Goal: Feedback & Contribution: Submit feedback/report problem

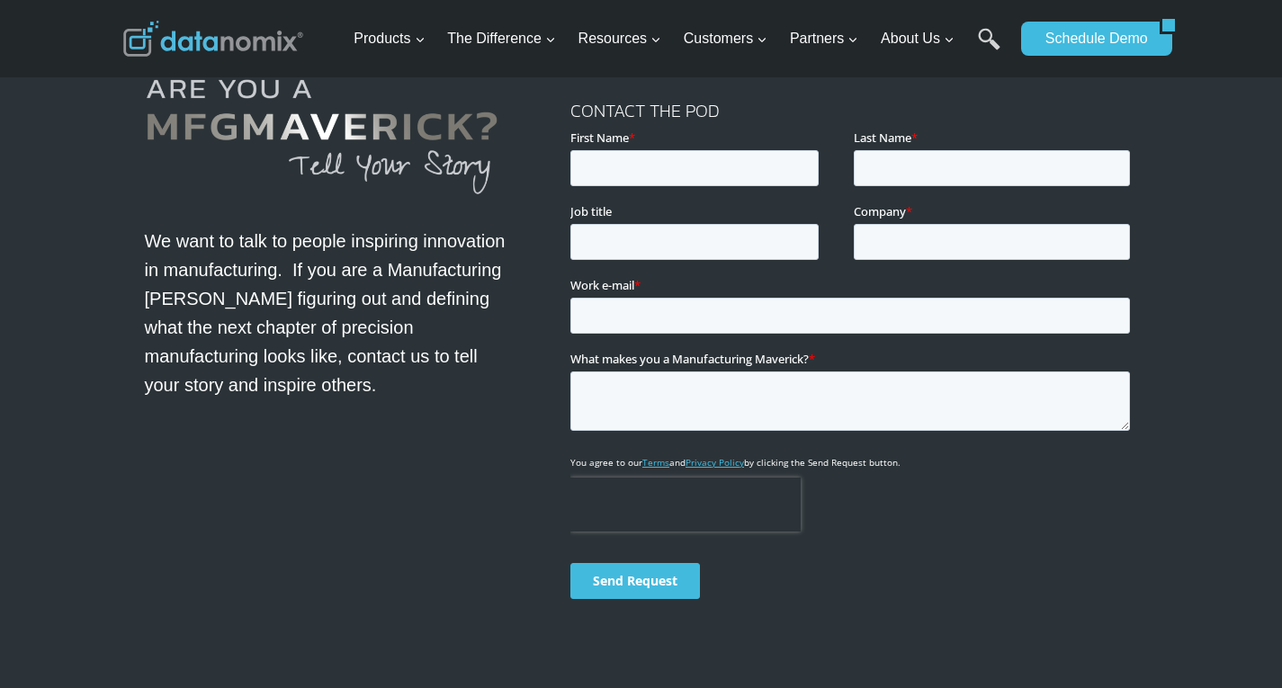
scroll to position [5588, 0]
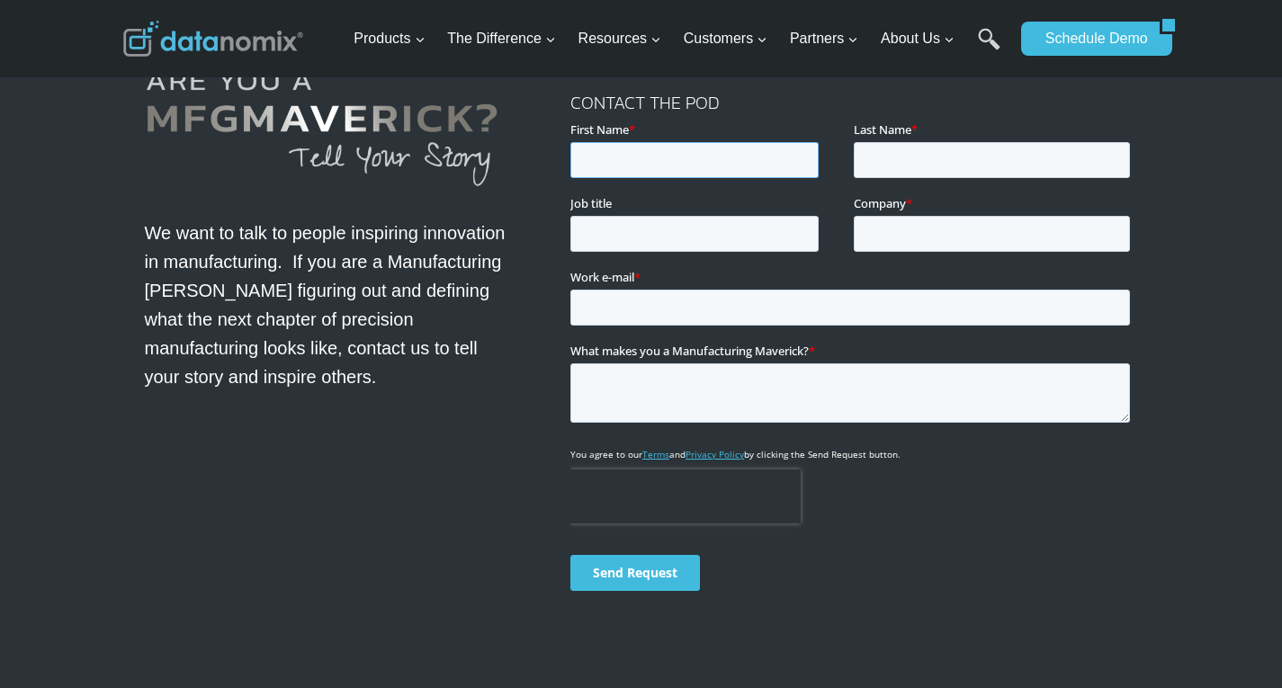
click at [680, 166] on input "First Name *" at bounding box center [694, 160] width 248 height 36
type input "[DEMOGRAPHIC_DATA]"
type input "t"
type input "[PERSON_NAME]"
type input "Marketing"
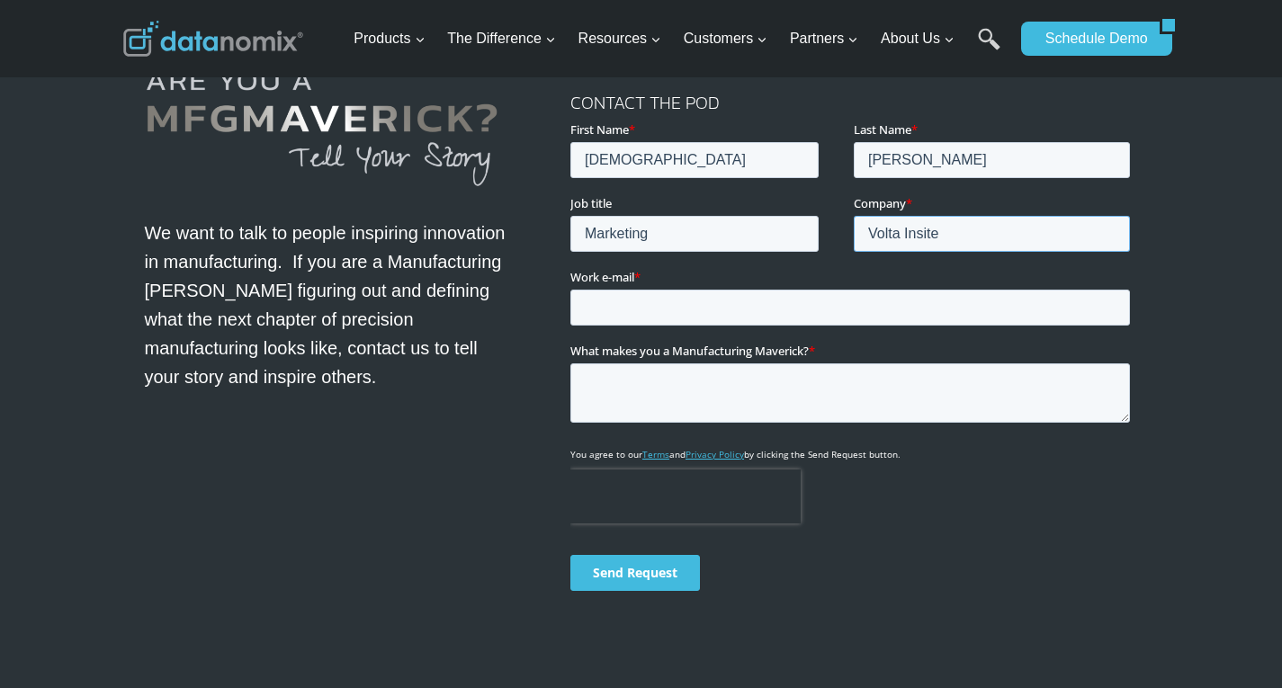
type input "Volta Insite"
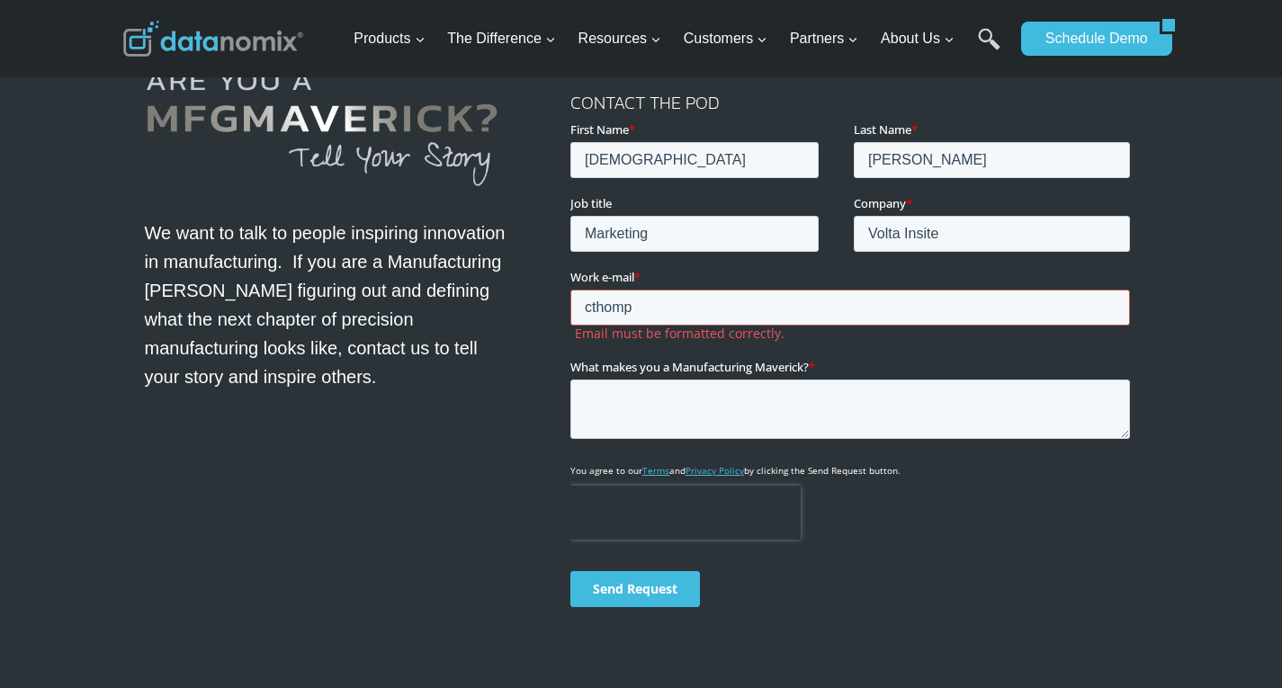
type input "[EMAIL_ADDRESS][DOMAIN_NAME]"
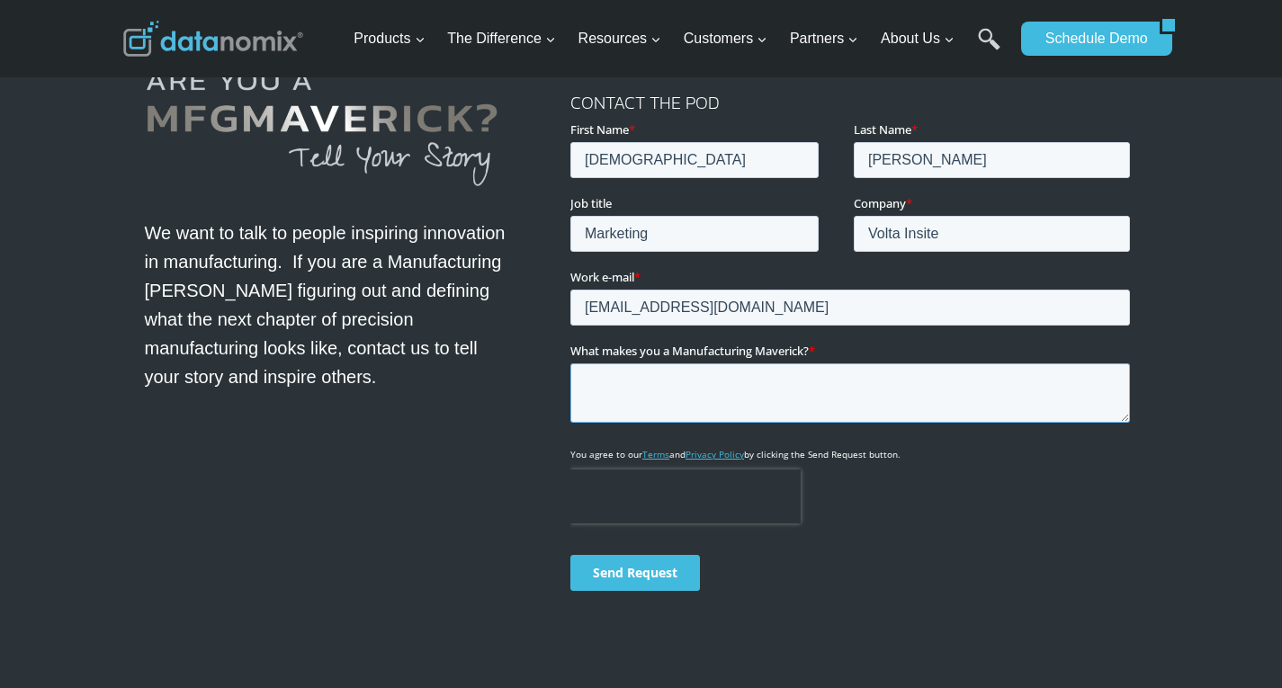
paste textarea "Podcast Proposal: Preventing Downtime in Manufacturing with AI-Powered Predicti…"
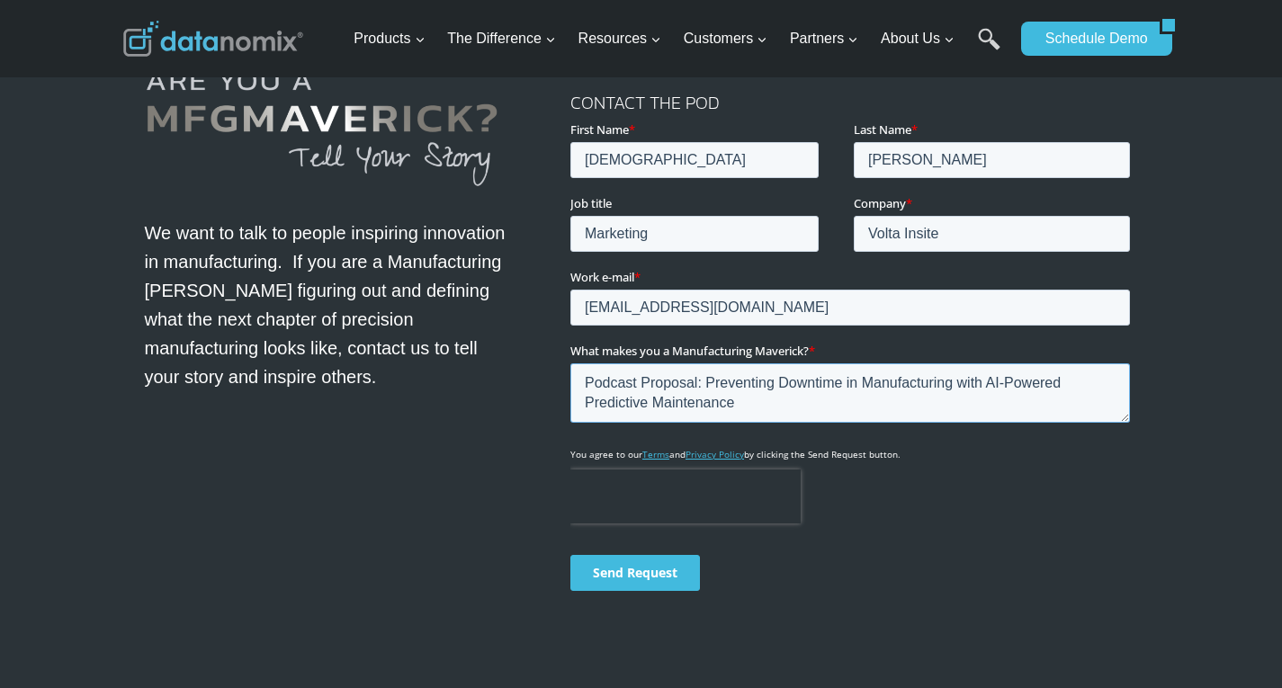
scroll to position [29, 0]
paste textarea "L’i dolo si ametco a elitsed doeiusmo te incidi ut Labor Etdolo, m aliqua en ad…"
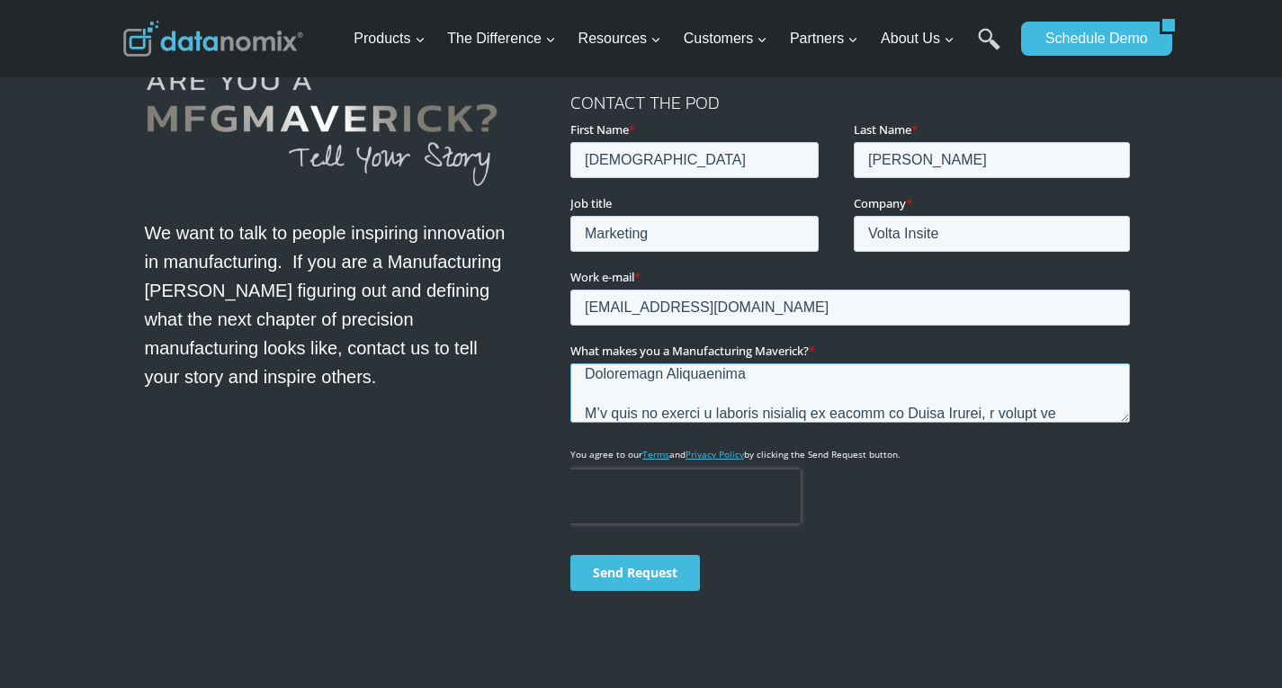
scroll to position [484, 0]
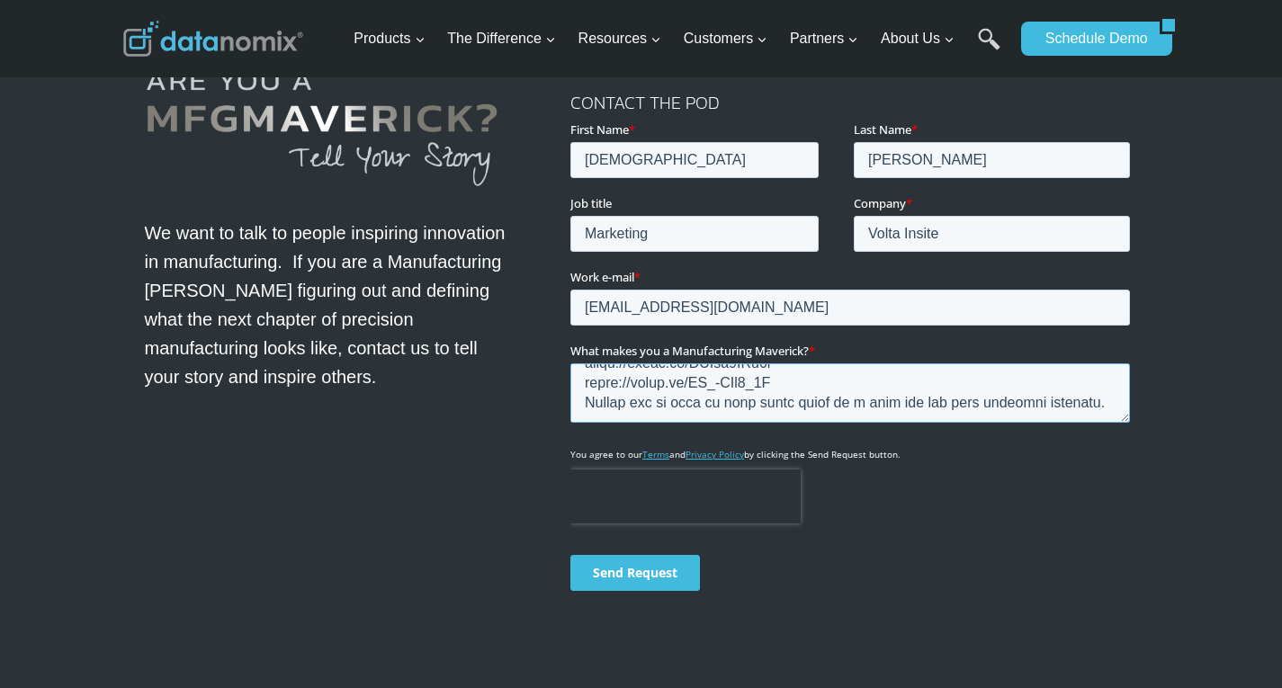
type textarea "Loremip Dolorsit: Ametconsec Adipisci el Seddoeiusmodt inci UT-Laboree Dolorema…"
click at [660, 561] on input "Send Request" at bounding box center [635, 573] width 130 height 36
